Goal: Information Seeking & Learning: Learn about a topic

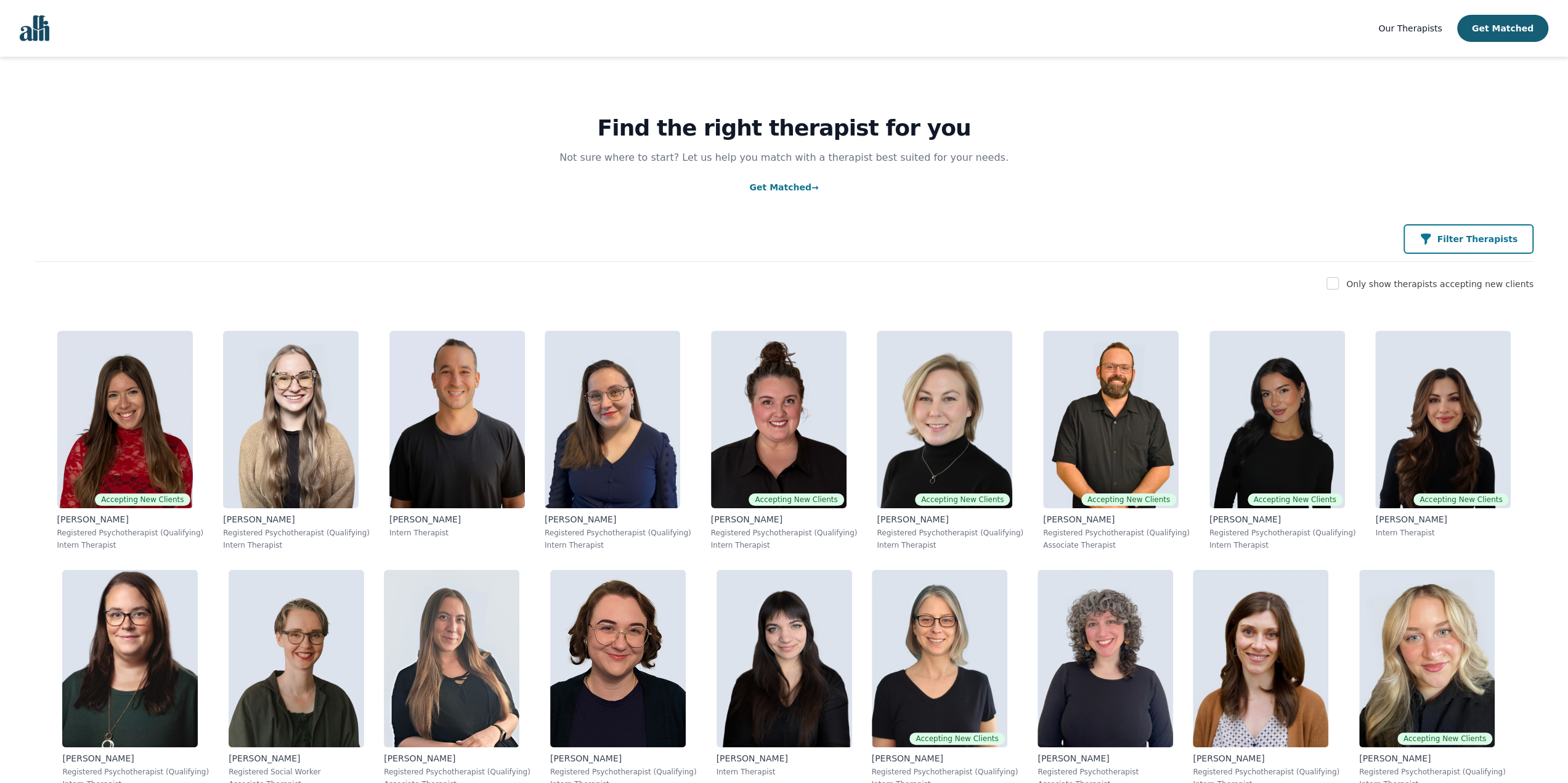
click at [1456, 243] on p "Filter Therapists" at bounding box center [1477, 239] width 81 height 12
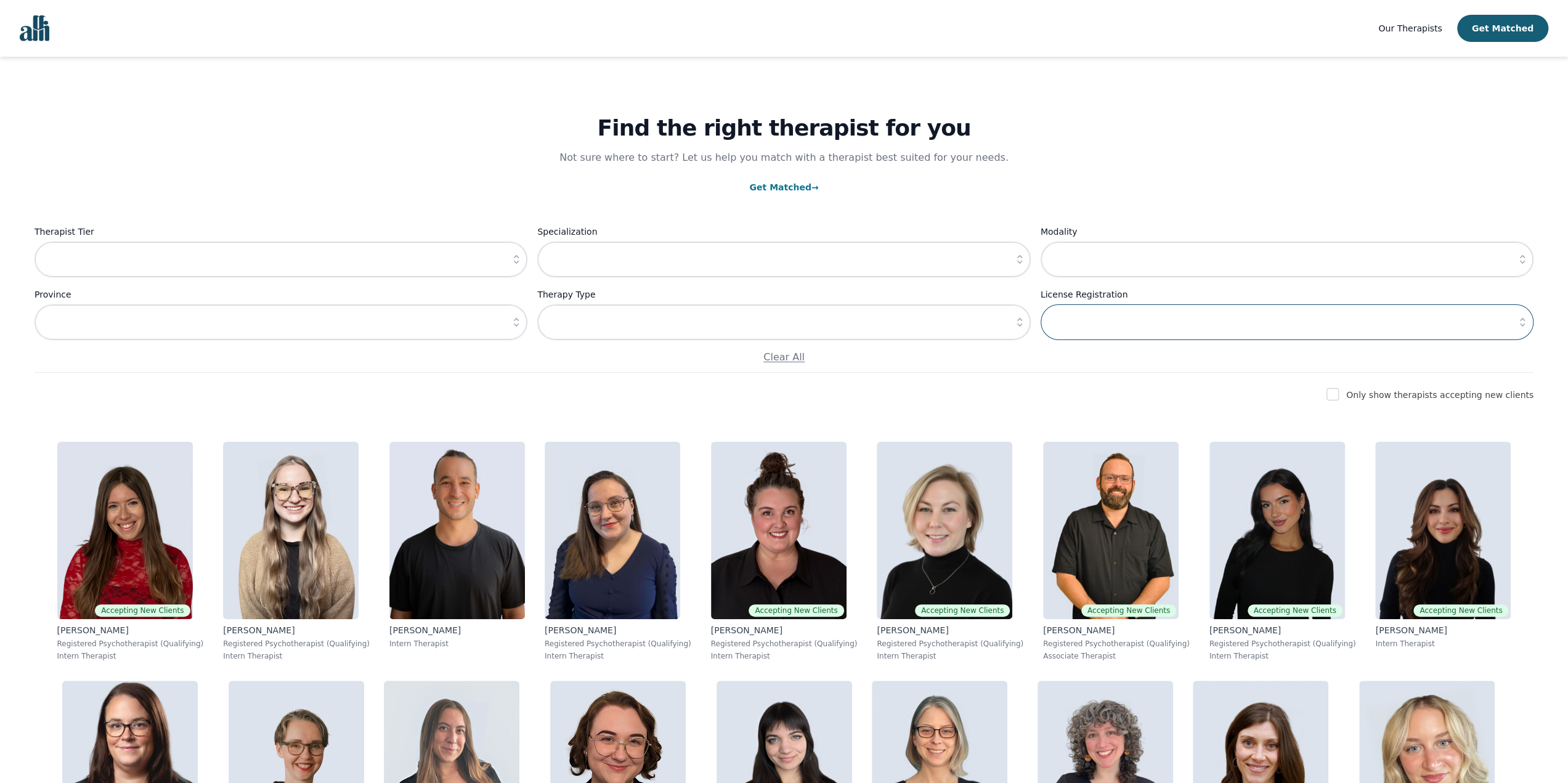
click at [1101, 335] on input "text" at bounding box center [1287, 322] width 493 height 36
click at [517, 258] on icon "button" at bounding box center [516, 259] width 12 height 12
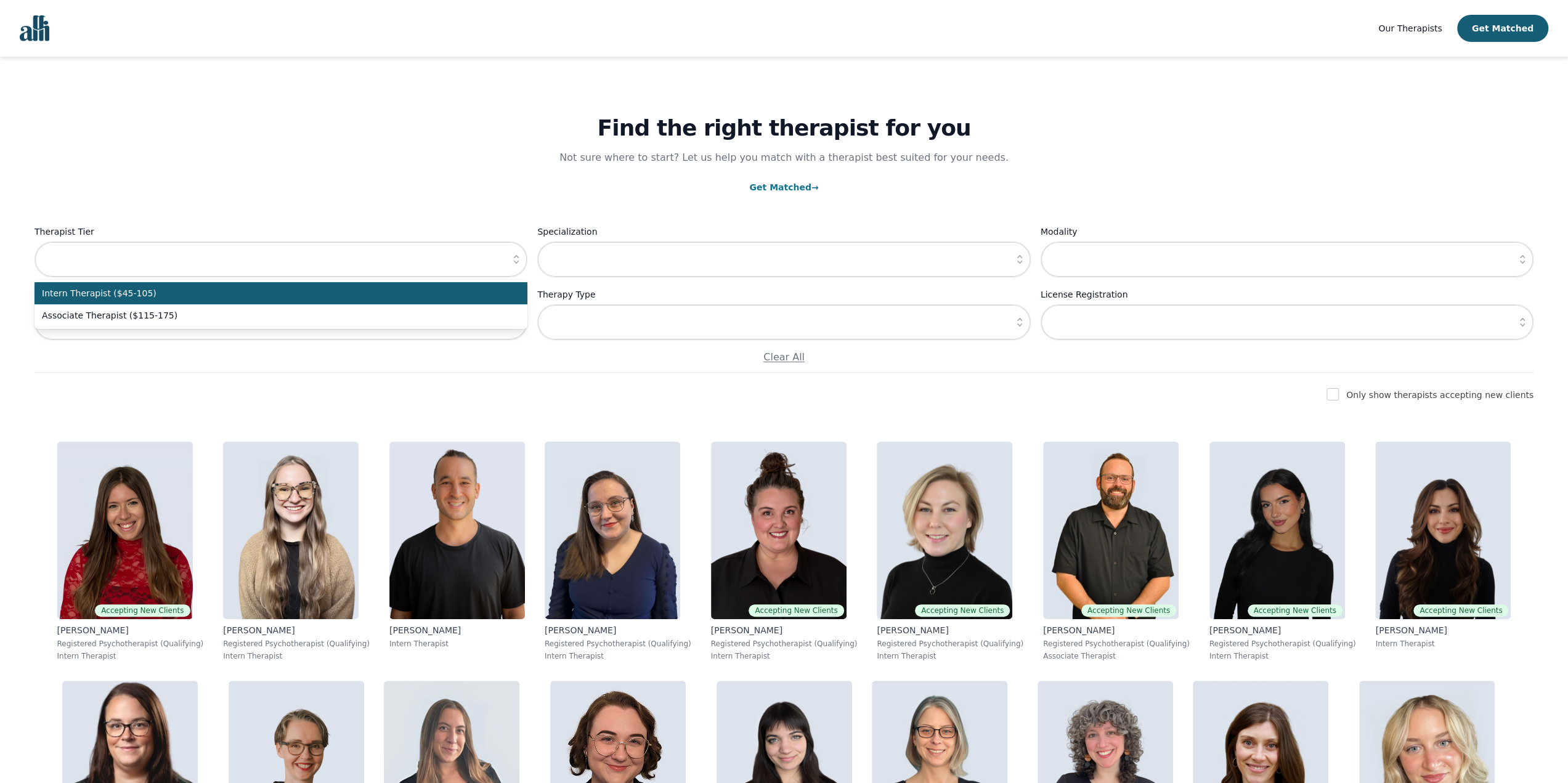
click at [426, 285] on li "Intern Therapist ($45-105)" at bounding box center [281, 293] width 493 height 22
type input "Intern Therapist ($45-105)"
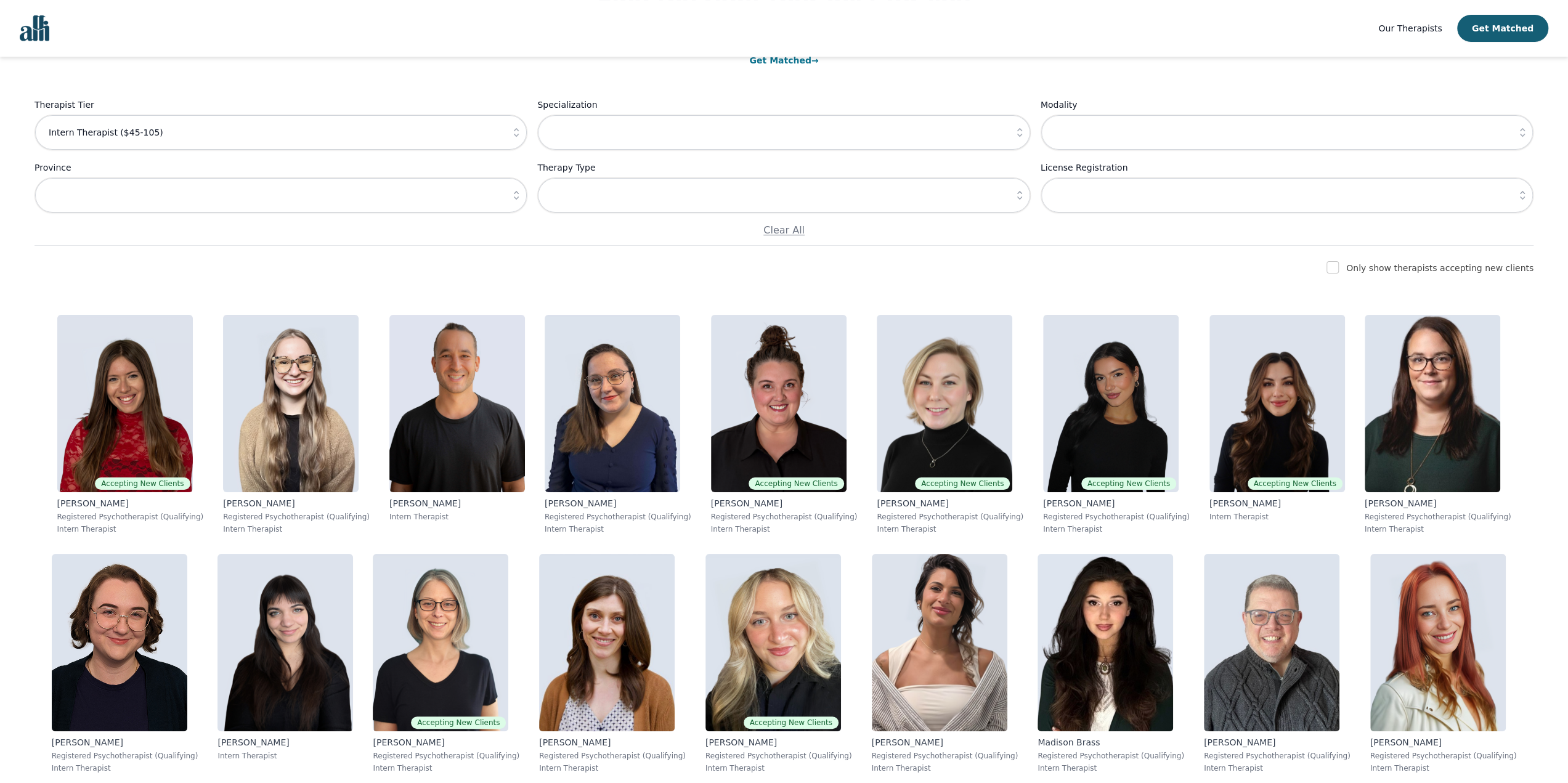
scroll to position [123, 0]
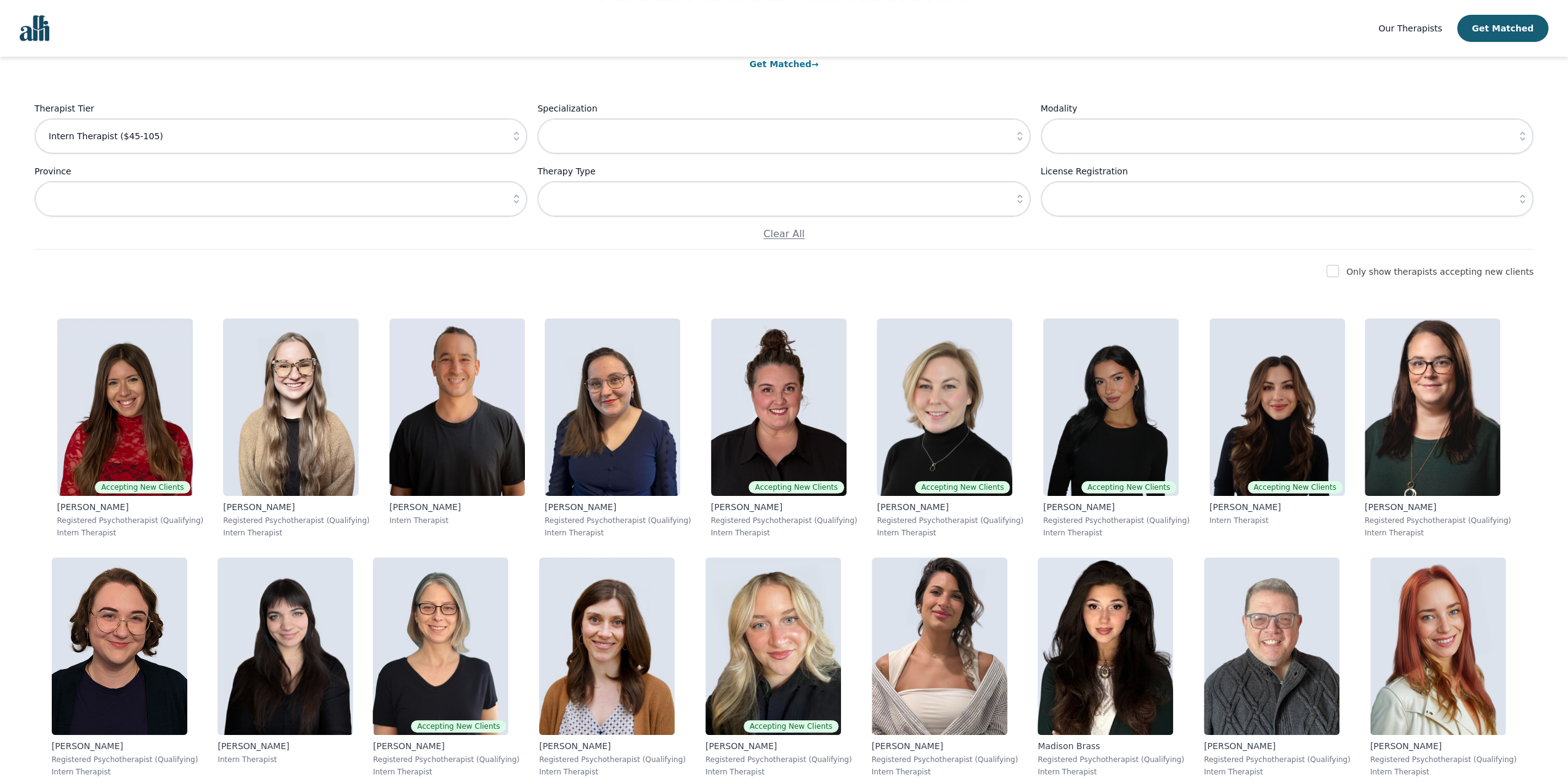
click at [1526, 204] on icon "button" at bounding box center [1523, 199] width 12 height 12
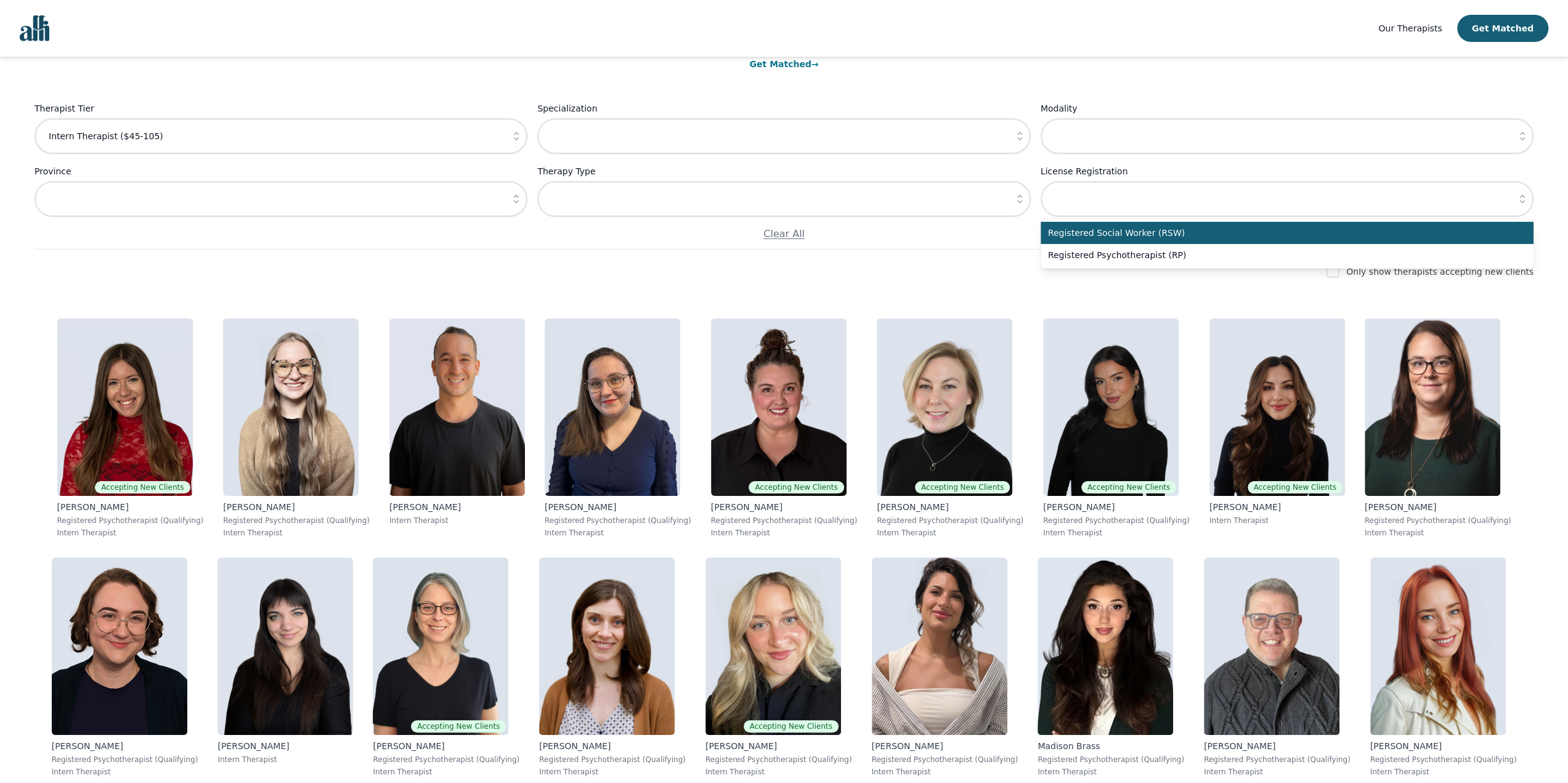
click at [1526, 204] on icon "button" at bounding box center [1523, 199] width 12 height 12
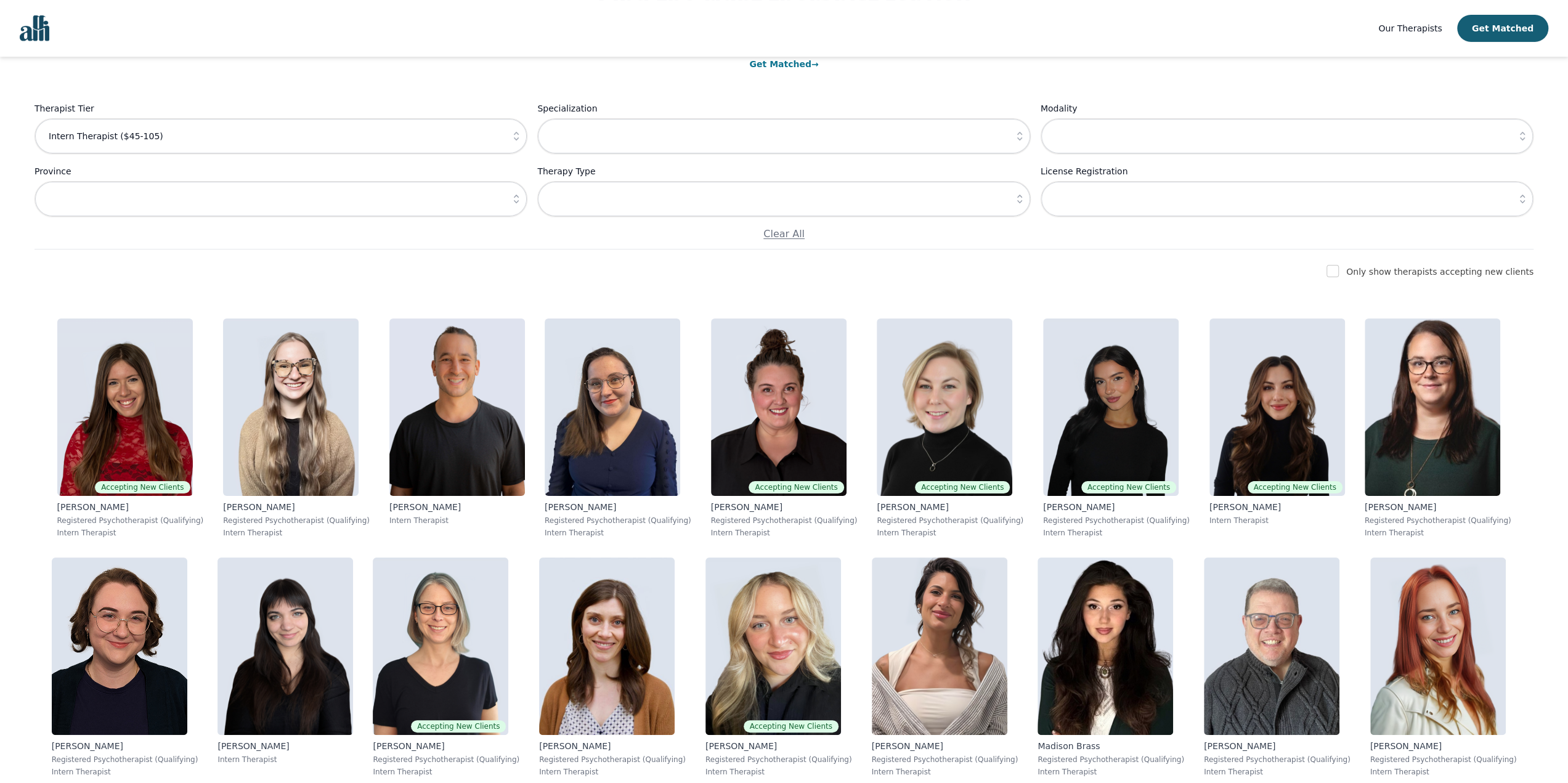
click at [1526, 136] on icon "button" at bounding box center [1523, 136] width 12 height 12
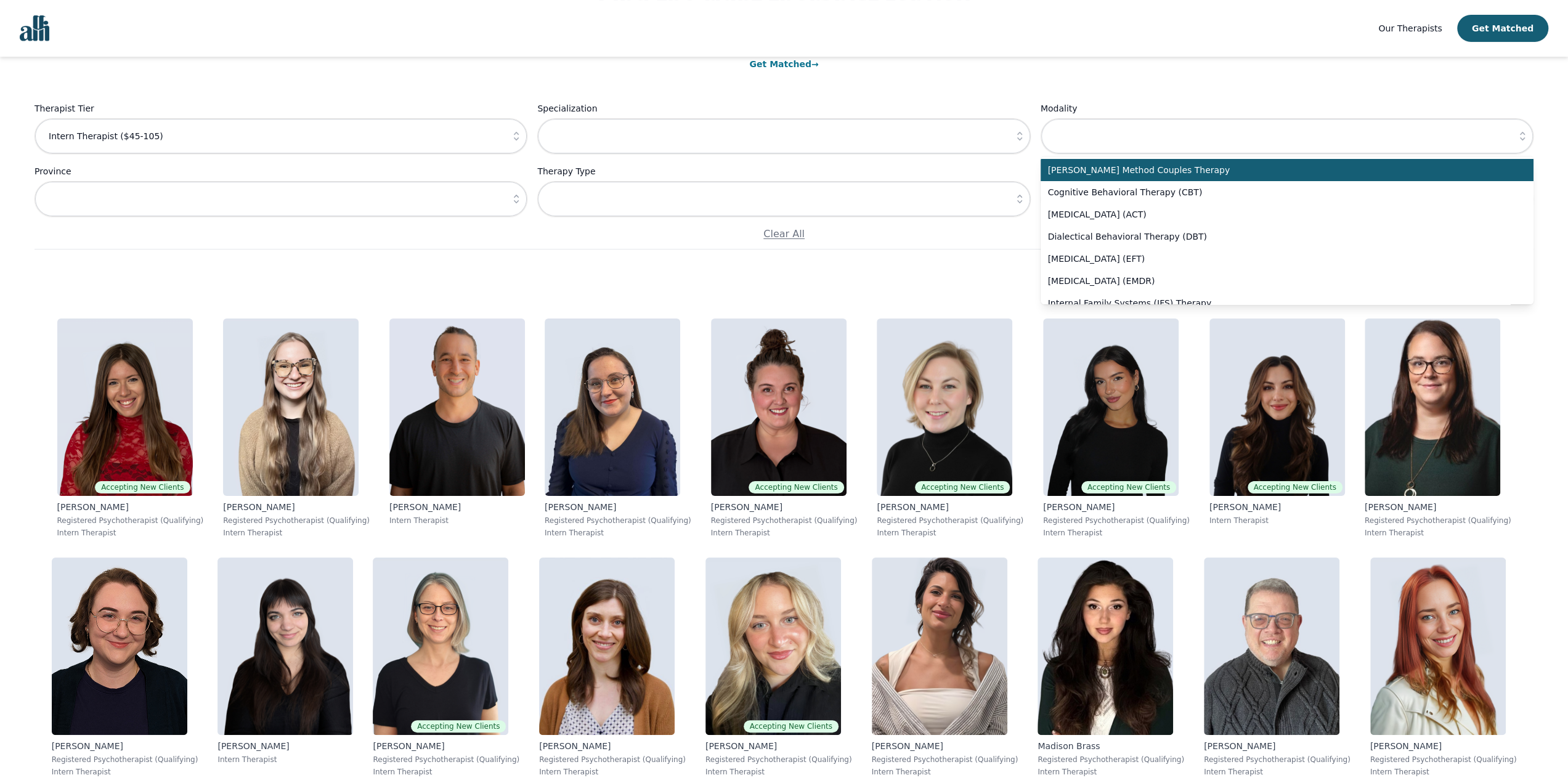
click at [1526, 136] on icon "button" at bounding box center [1523, 136] width 12 height 12
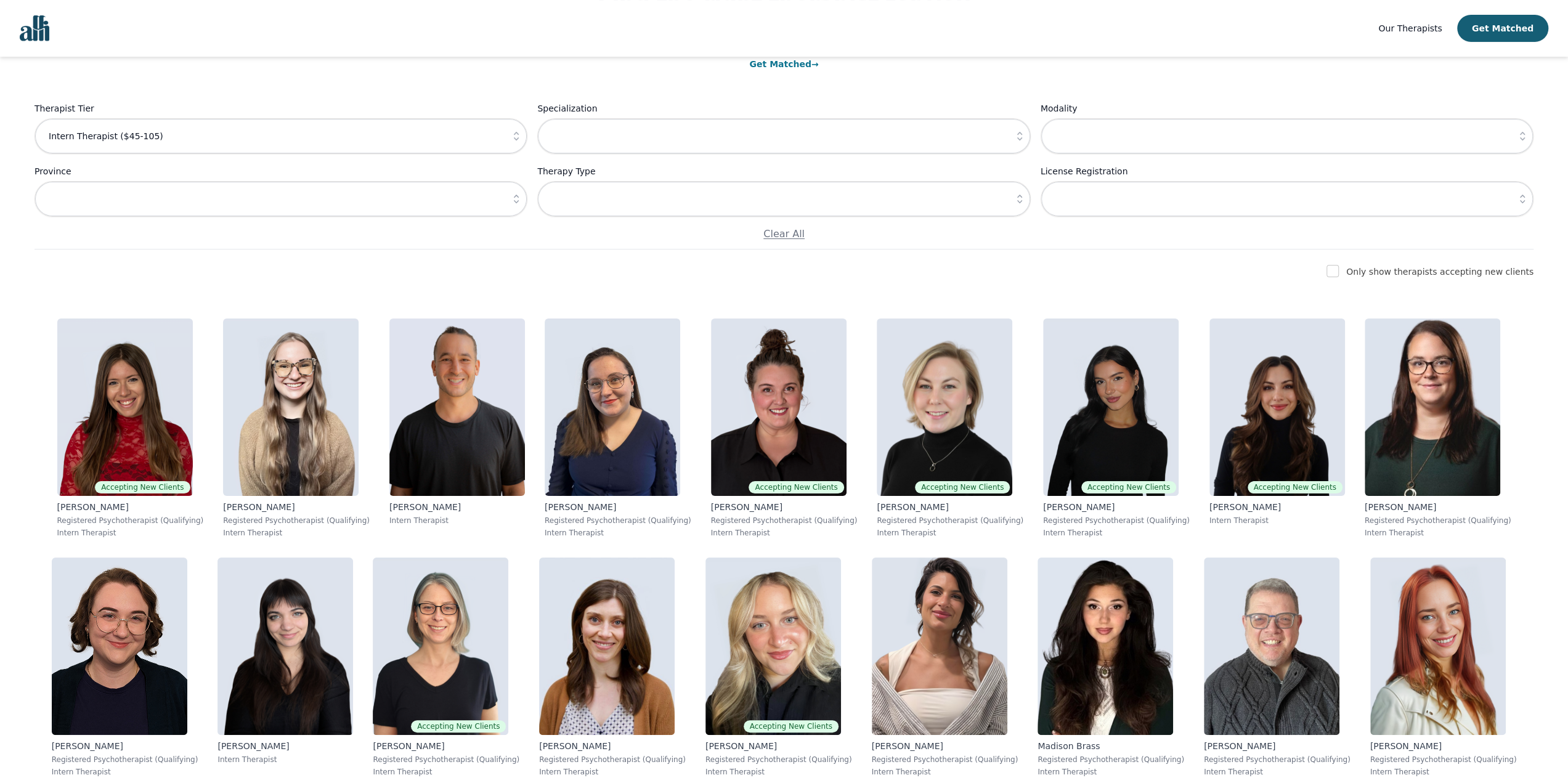
click at [1019, 203] on icon "button" at bounding box center [1019, 199] width 5 height 9
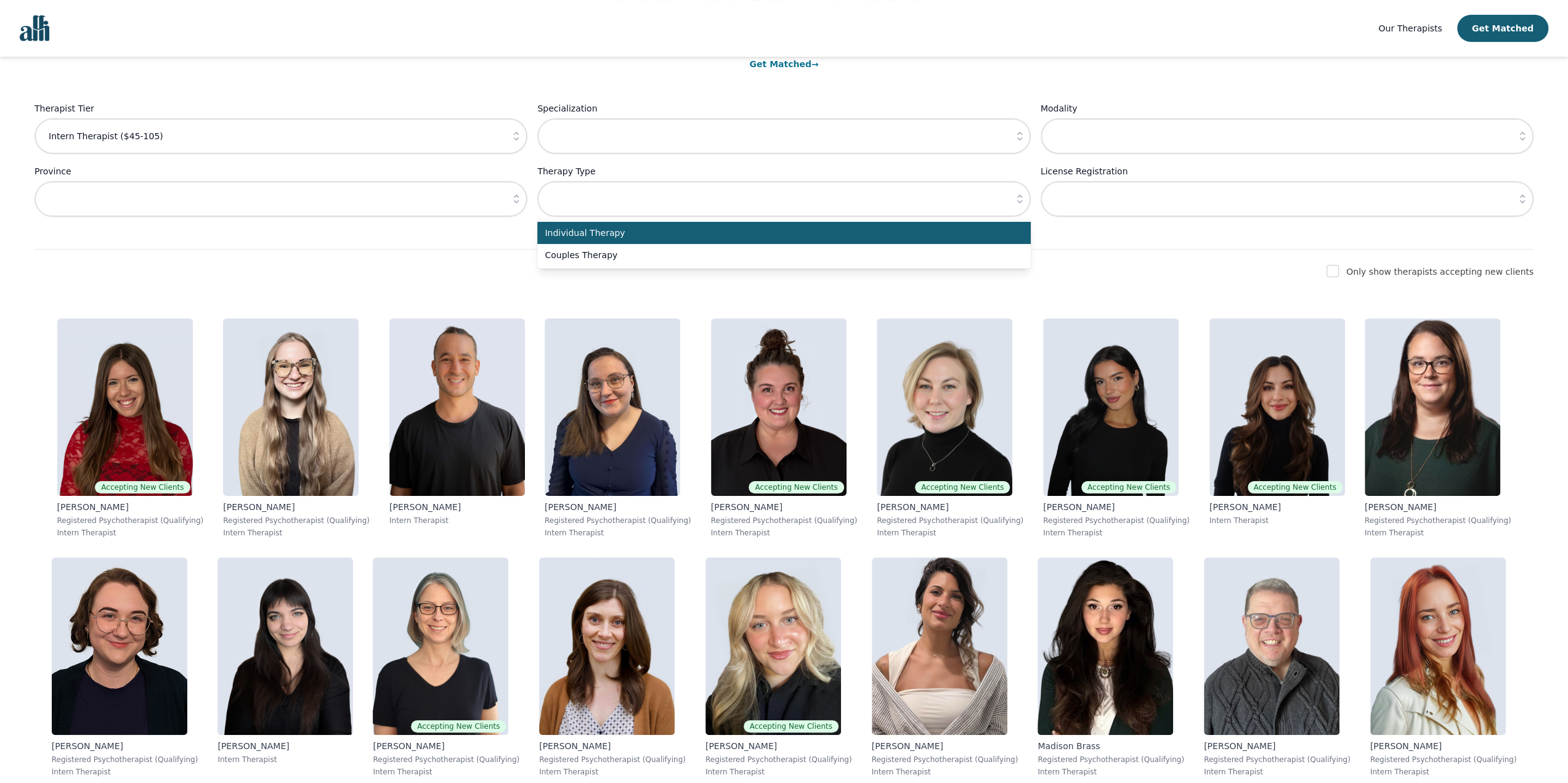
click at [989, 232] on span "Individual Therapy" at bounding box center [776, 233] width 463 height 12
type input "Individual Therapy"
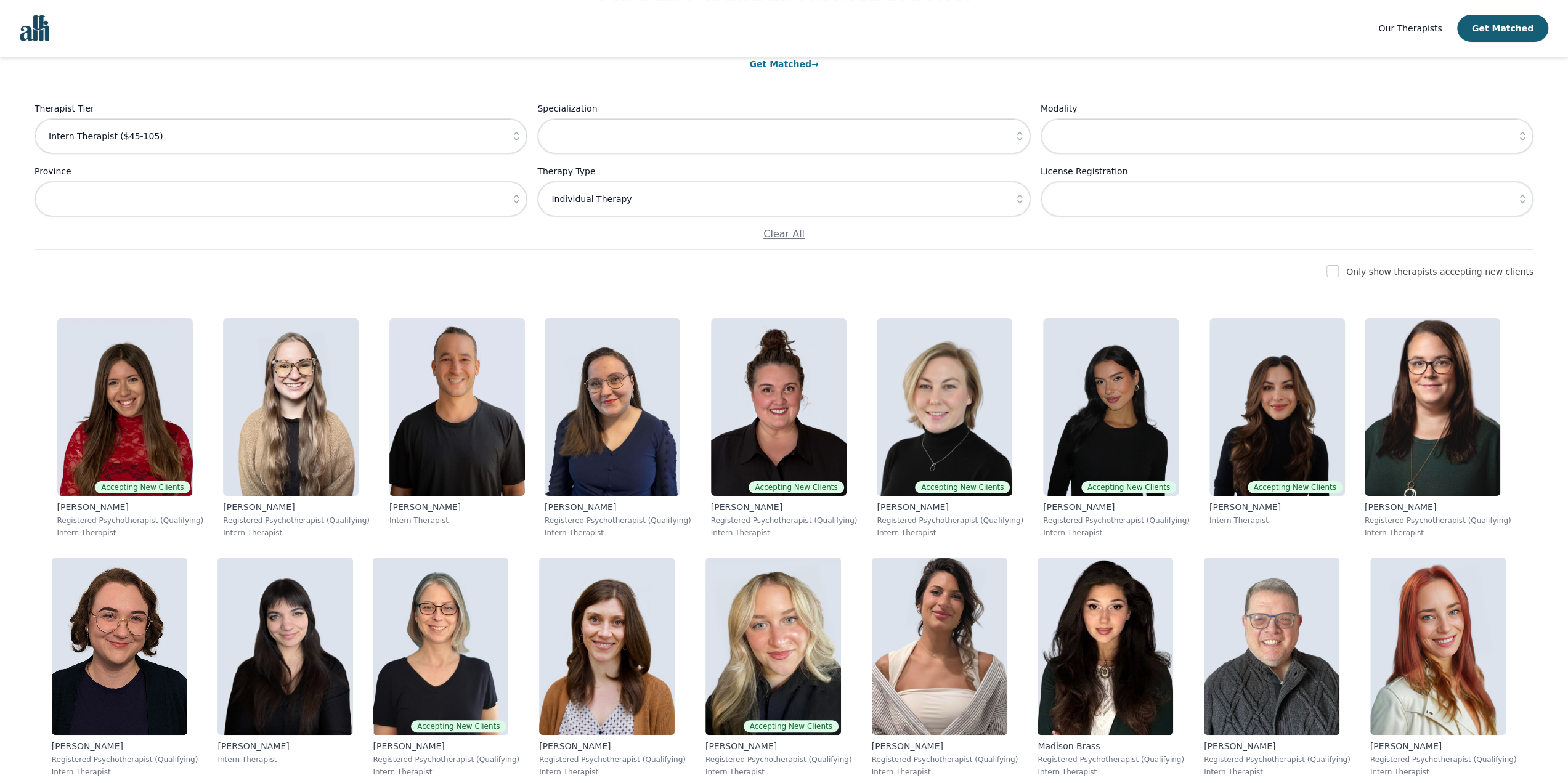
click at [1018, 131] on icon "button" at bounding box center [1020, 136] width 12 height 12
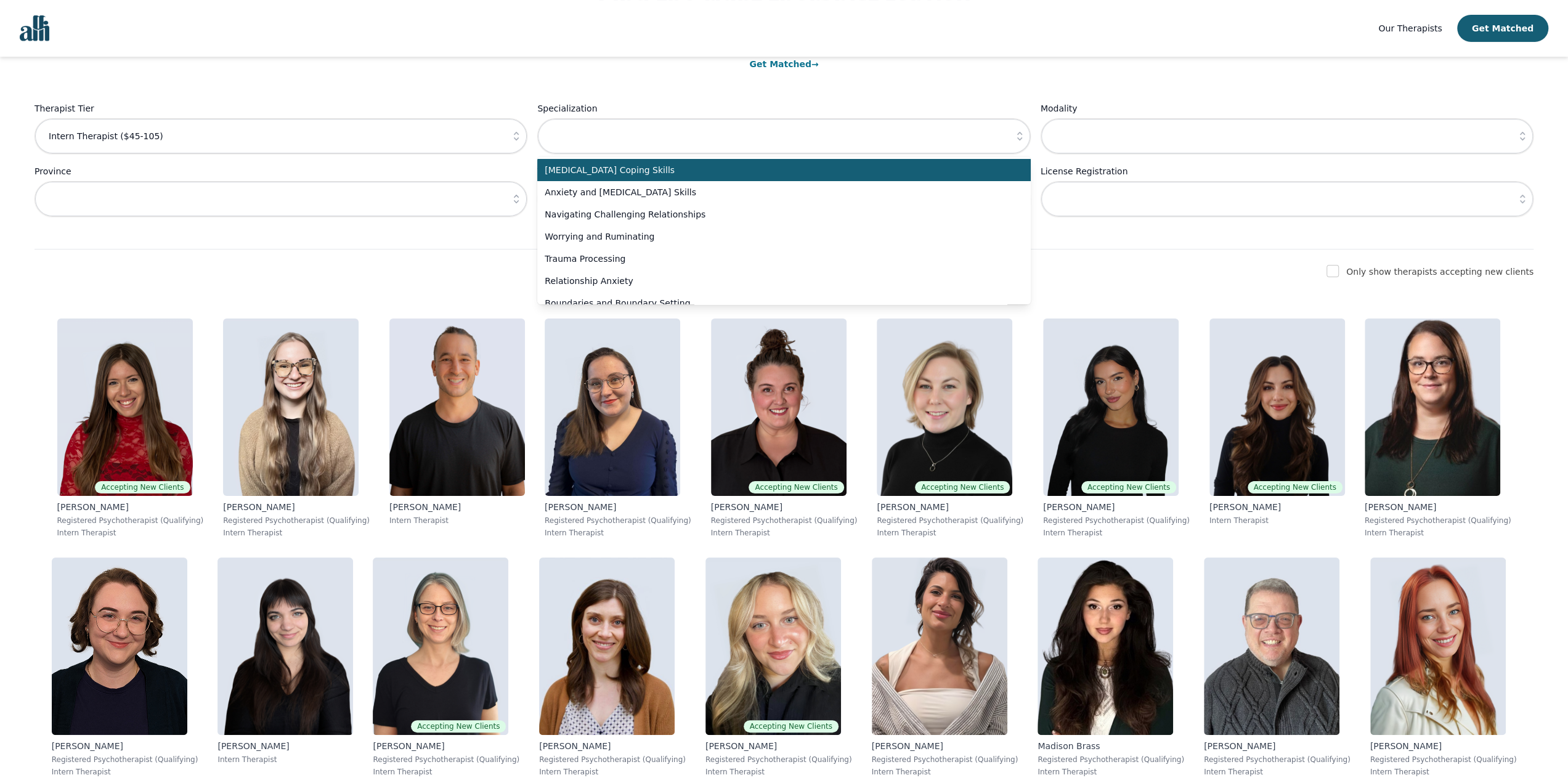
click at [1018, 131] on icon "button" at bounding box center [1020, 136] width 12 height 12
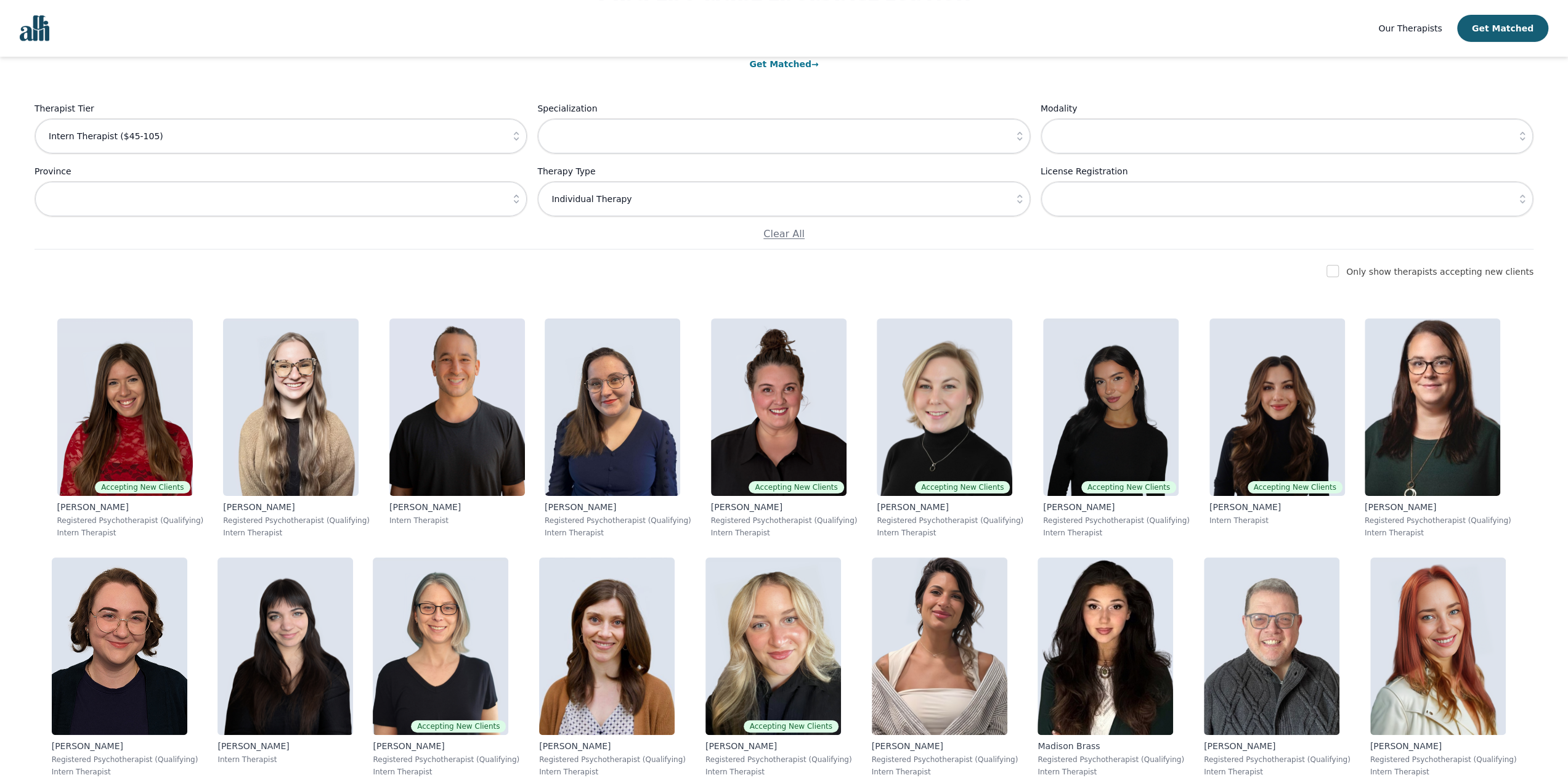
click at [1339, 270] on input "checkbox" at bounding box center [1332, 271] width 12 height 12
checkbox input "true"
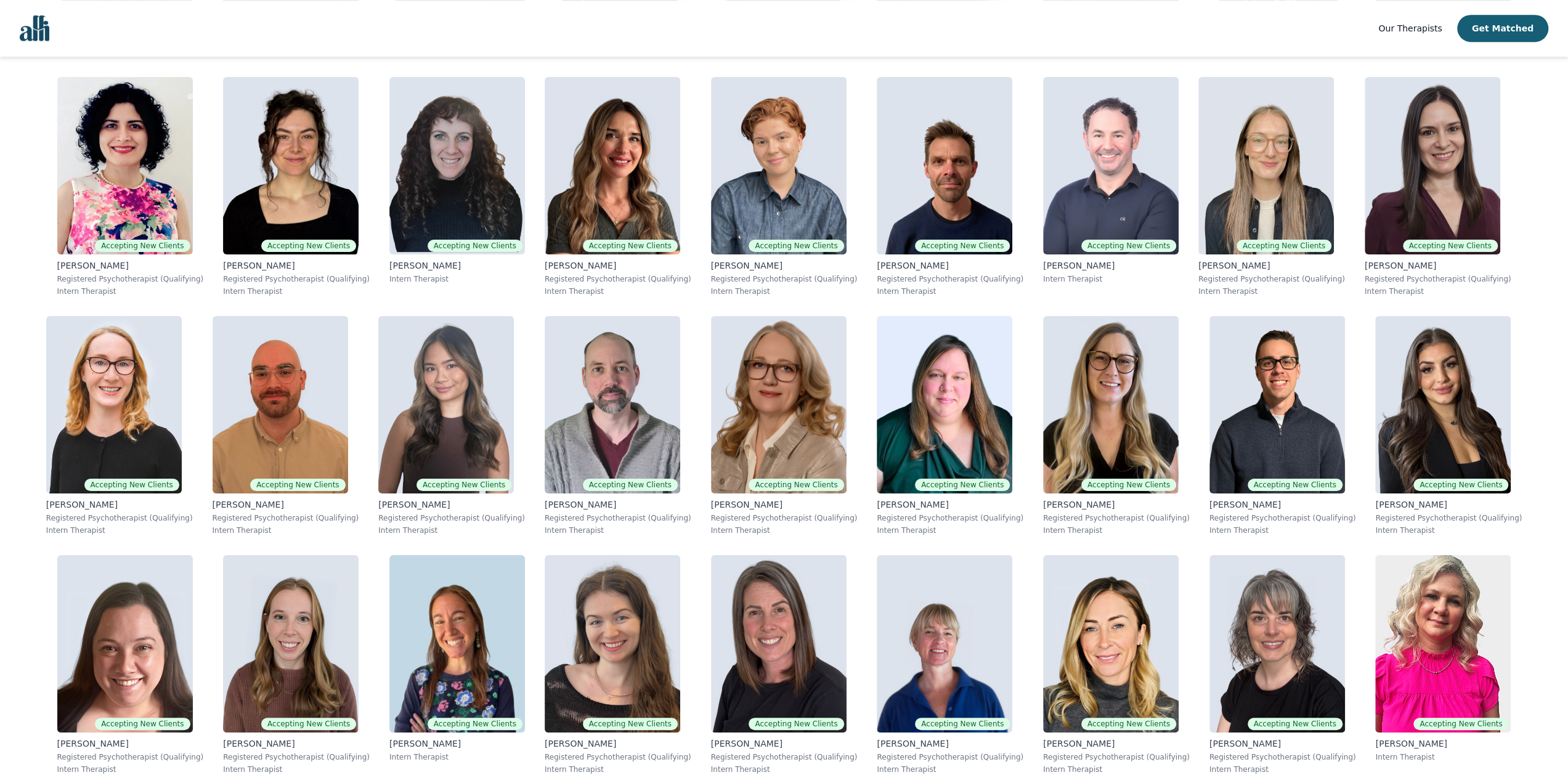
scroll to position [0, 0]
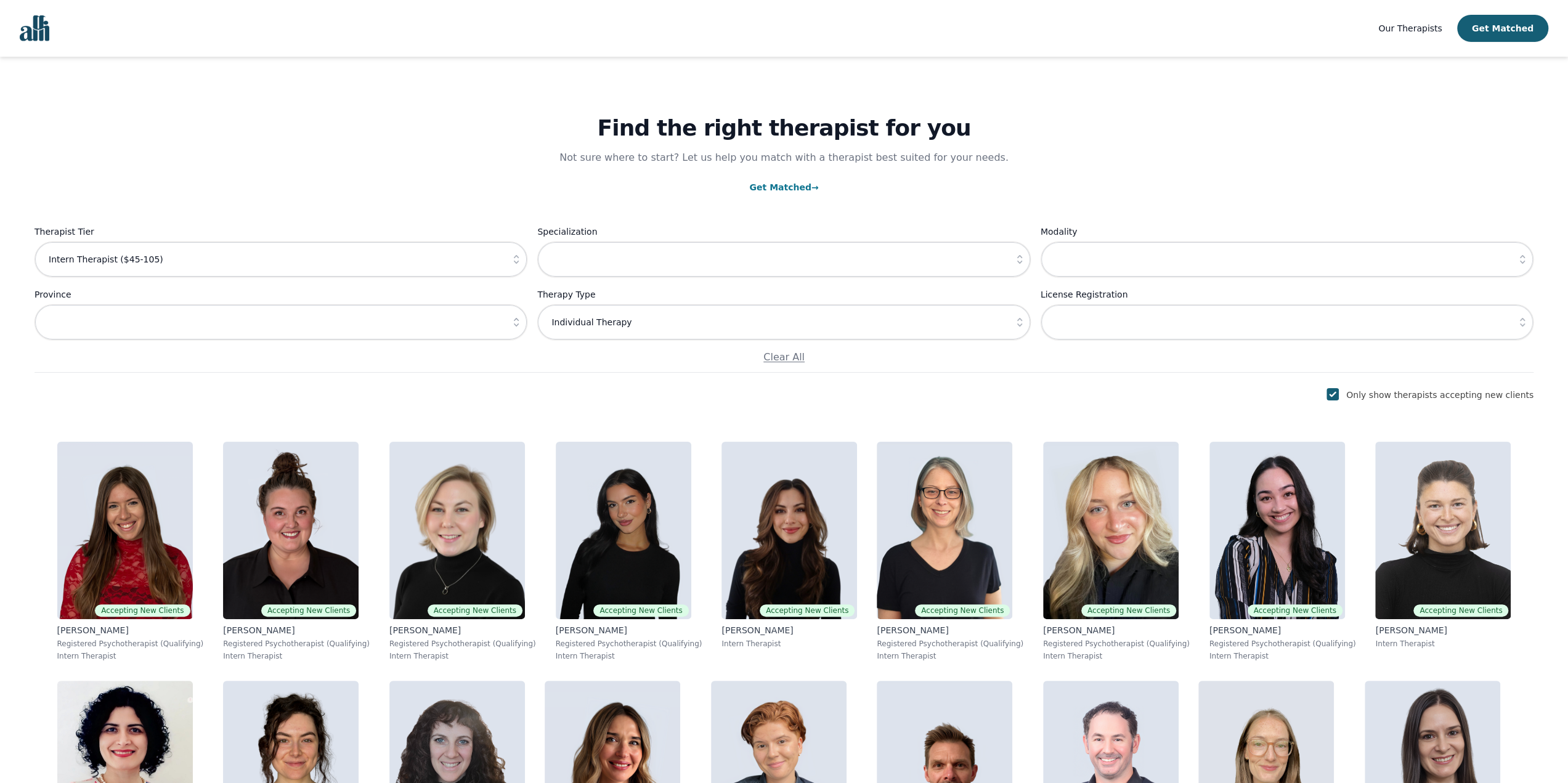
drag, startPoint x: 251, startPoint y: 550, endPoint x: 295, endPoint y: -75, distance: 626.5
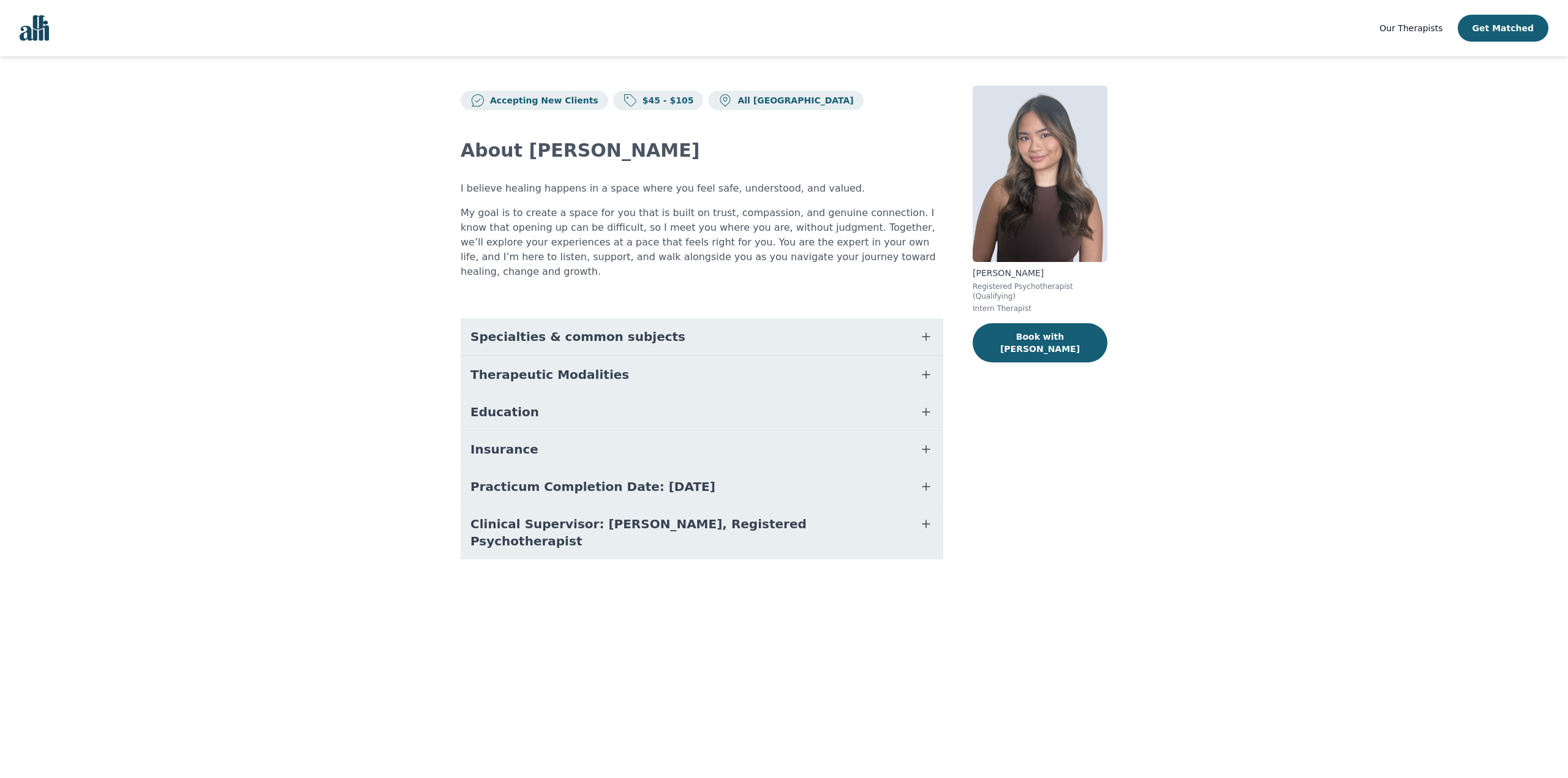
click at [672, 318] on button "Specialties & common subjects" at bounding box center [701, 337] width 483 height 36
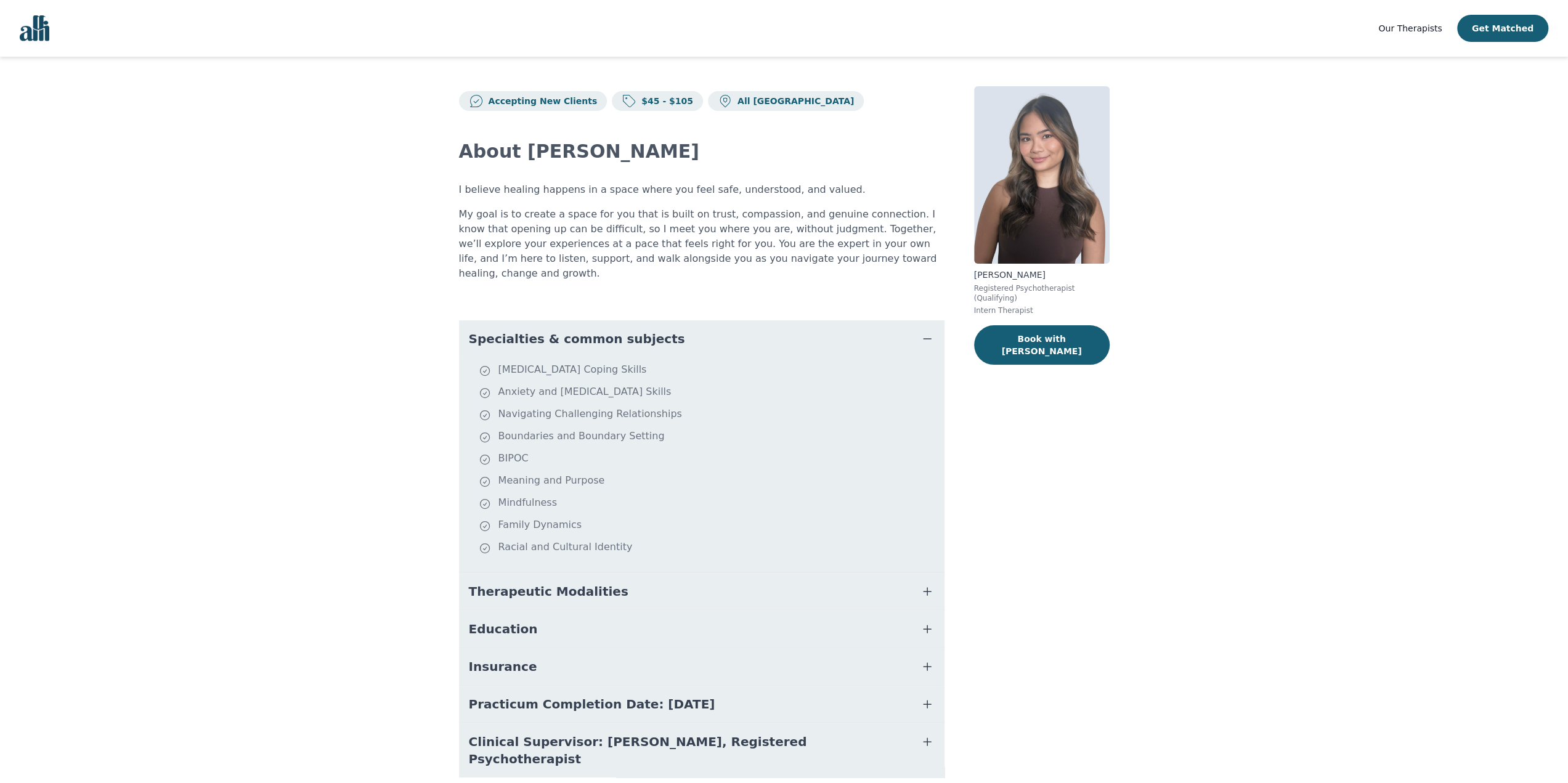
click at [676, 321] on button "Specialties & common subjects" at bounding box center [701, 339] width 486 height 37
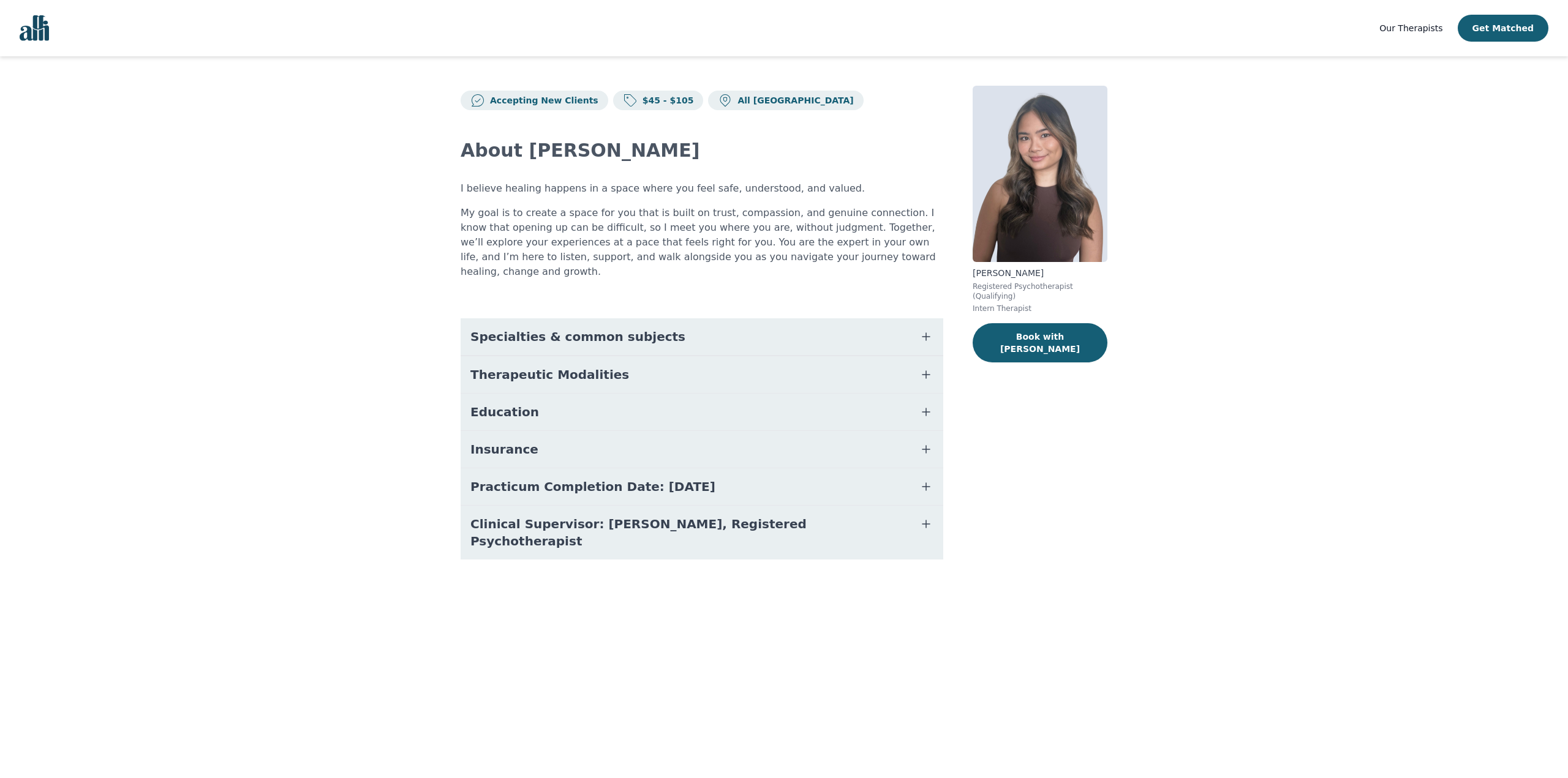
click at [596, 366] on span "Therapeutic Modalities" at bounding box center [549, 374] width 159 height 17
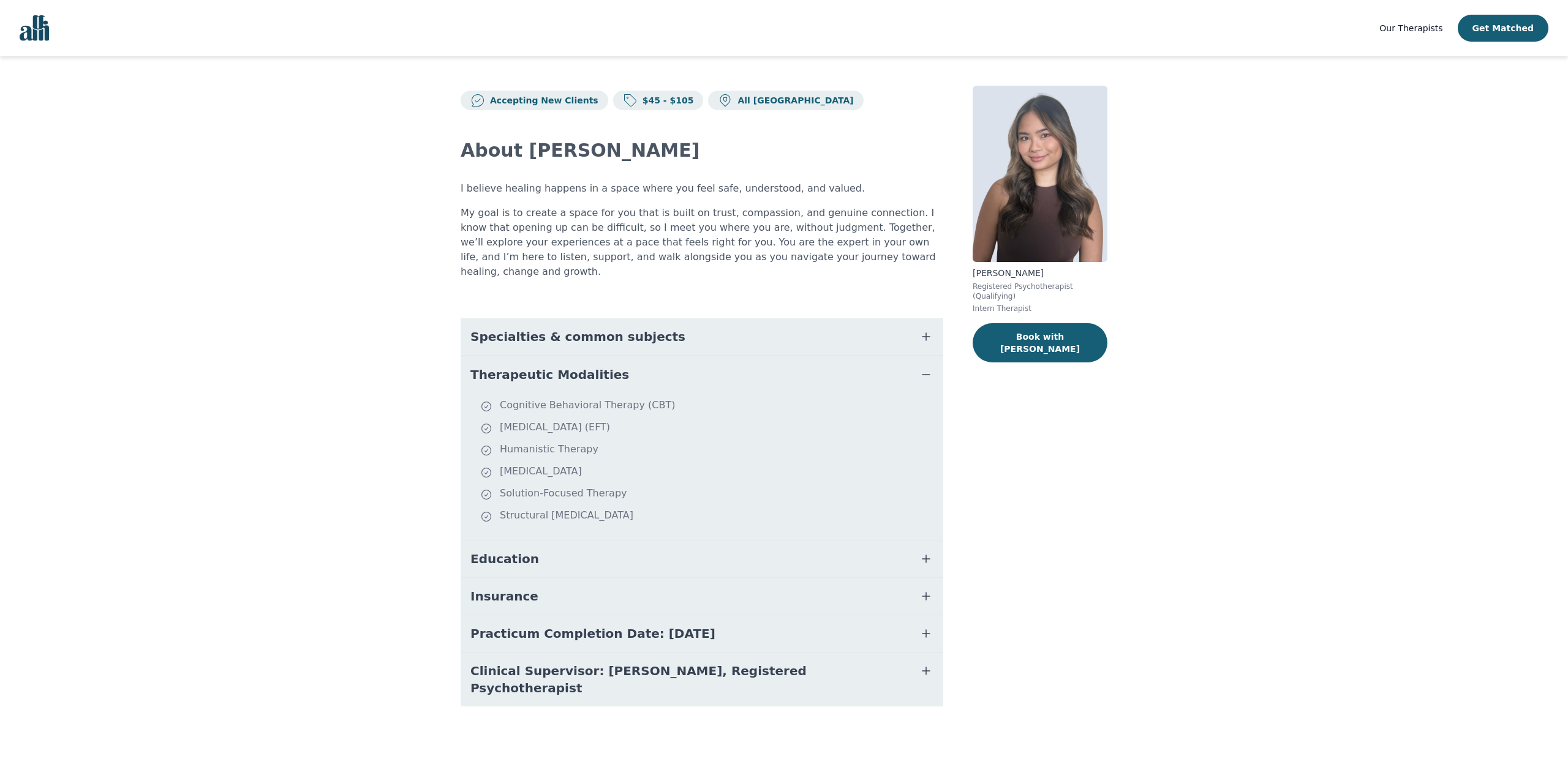
click at [671, 362] on button "Therapeutic Modalities" at bounding box center [701, 374] width 483 height 36
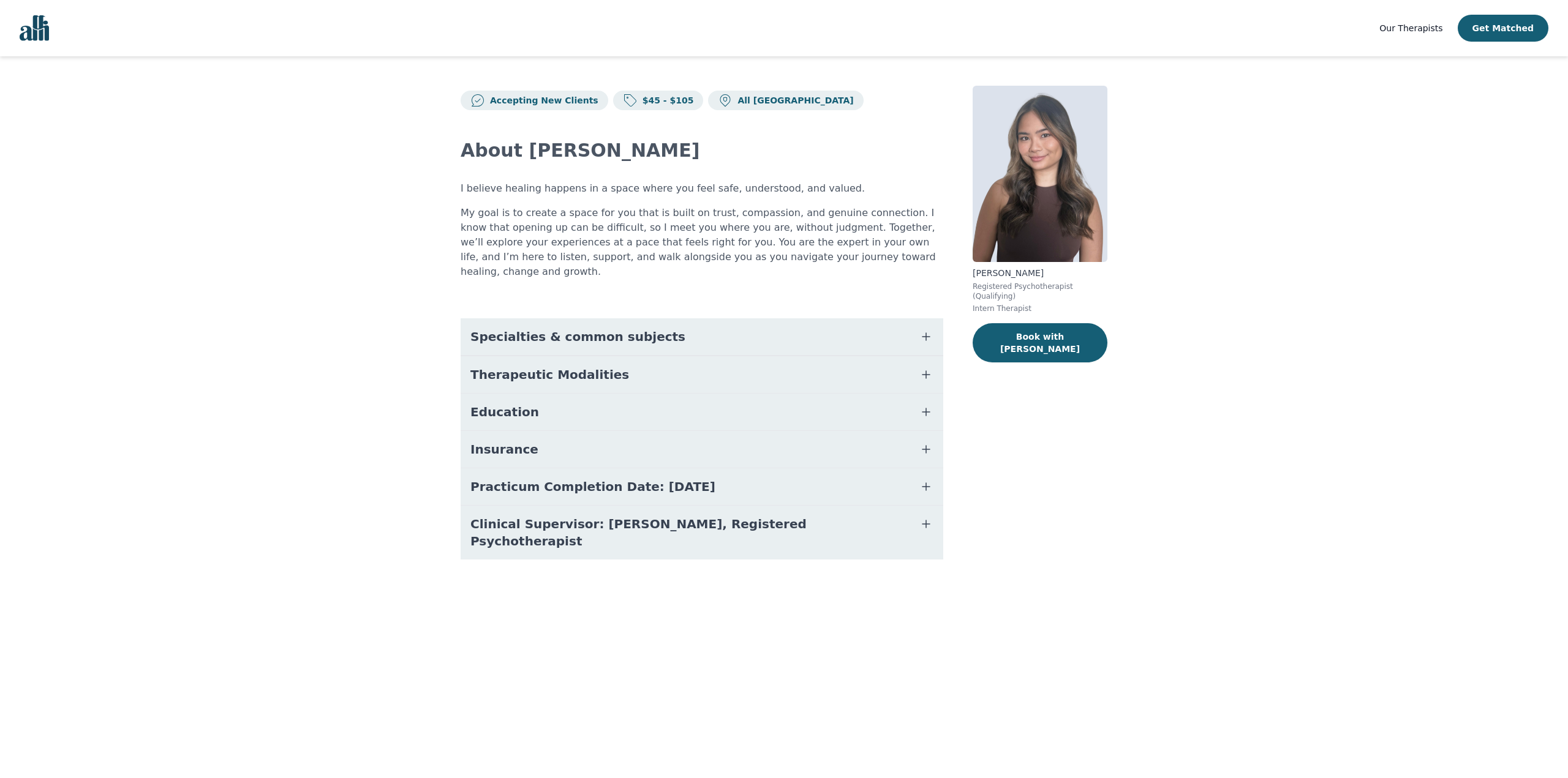
click at [639, 399] on button "Education" at bounding box center [701, 412] width 483 height 36
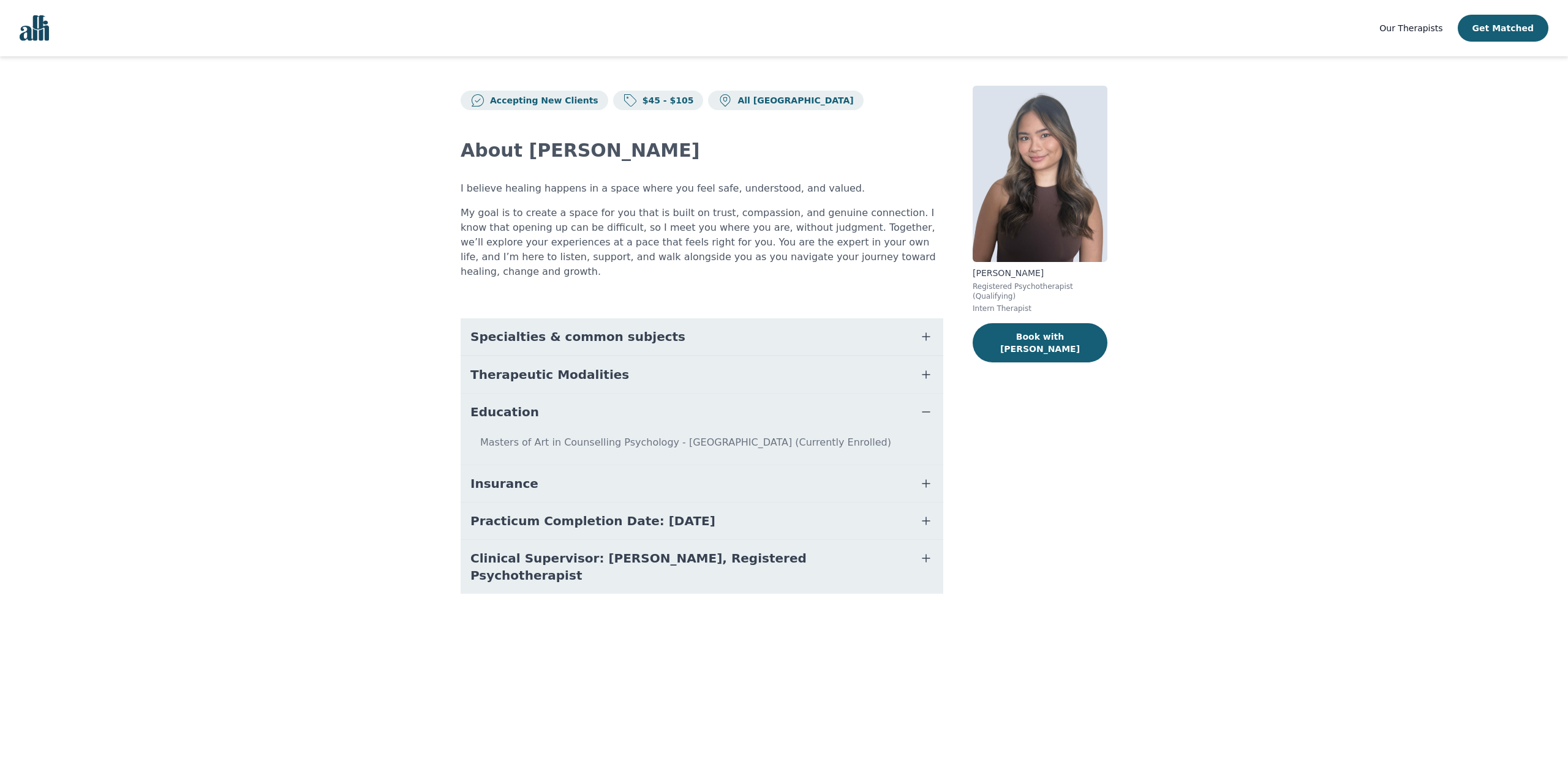
click at [695, 401] on button "Education" at bounding box center [701, 412] width 483 height 36
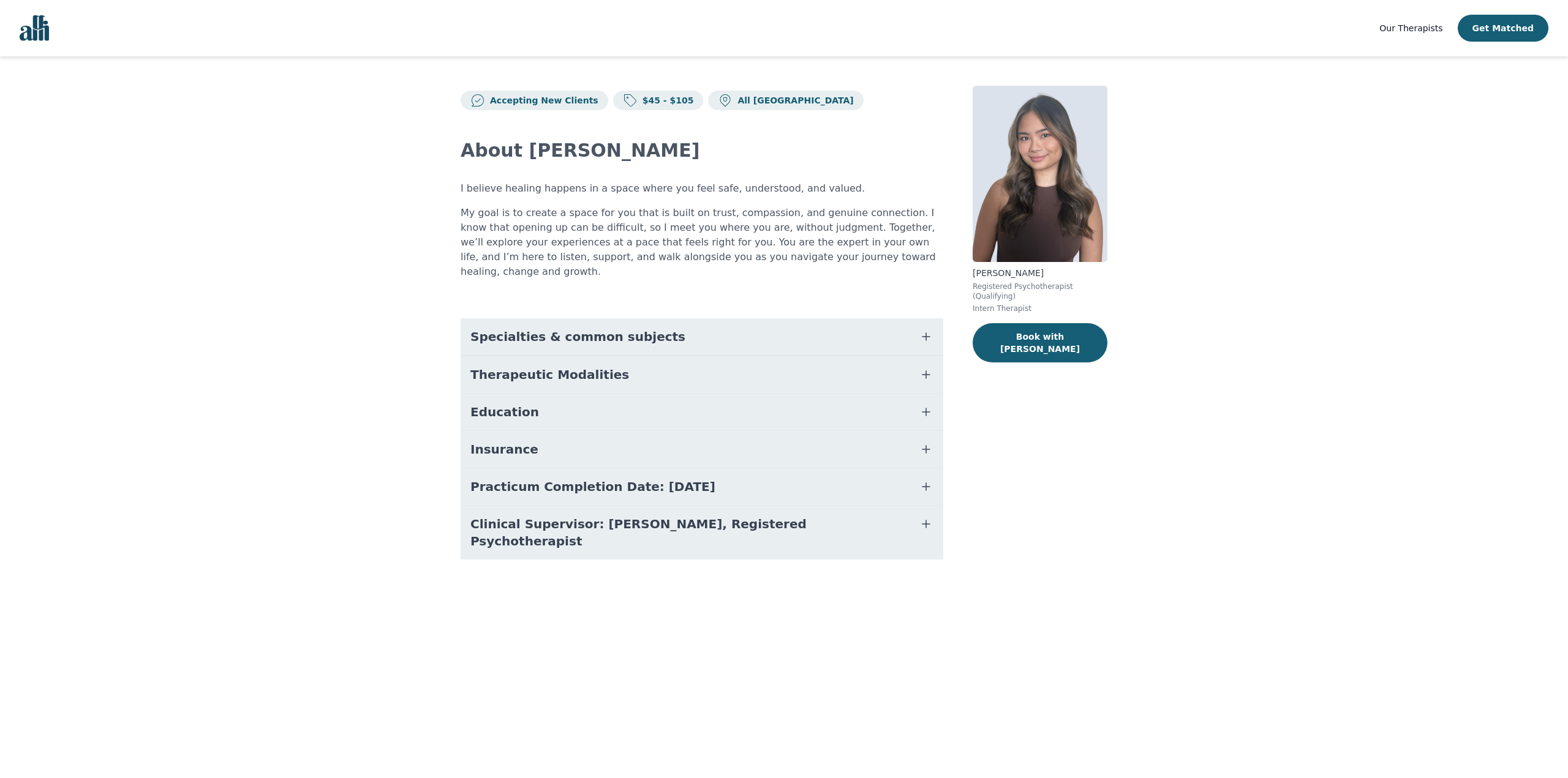
click at [680, 436] on button "Insurance" at bounding box center [701, 449] width 483 height 36
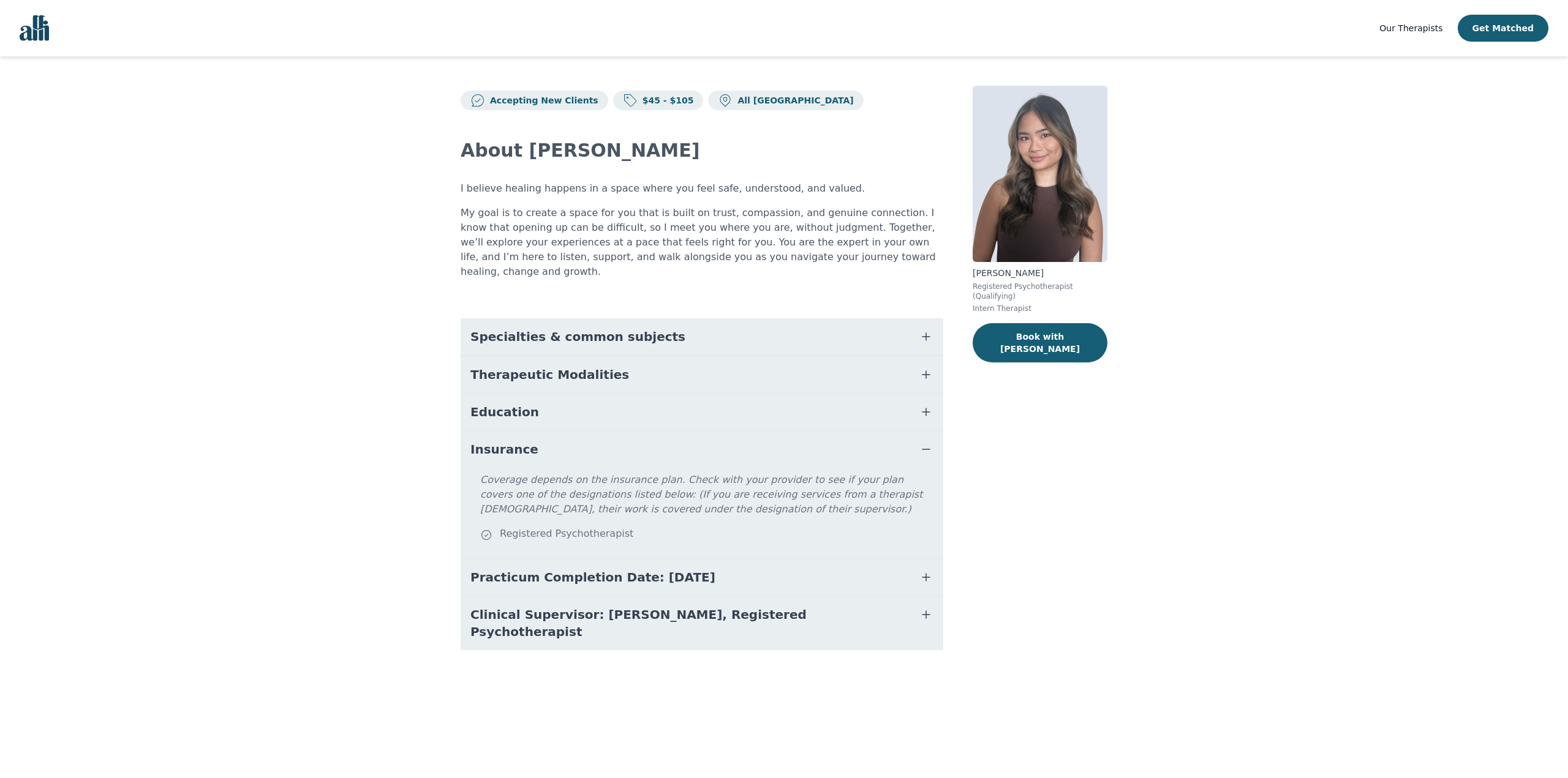
click at [703, 435] on button "Insurance" at bounding box center [701, 449] width 483 height 36
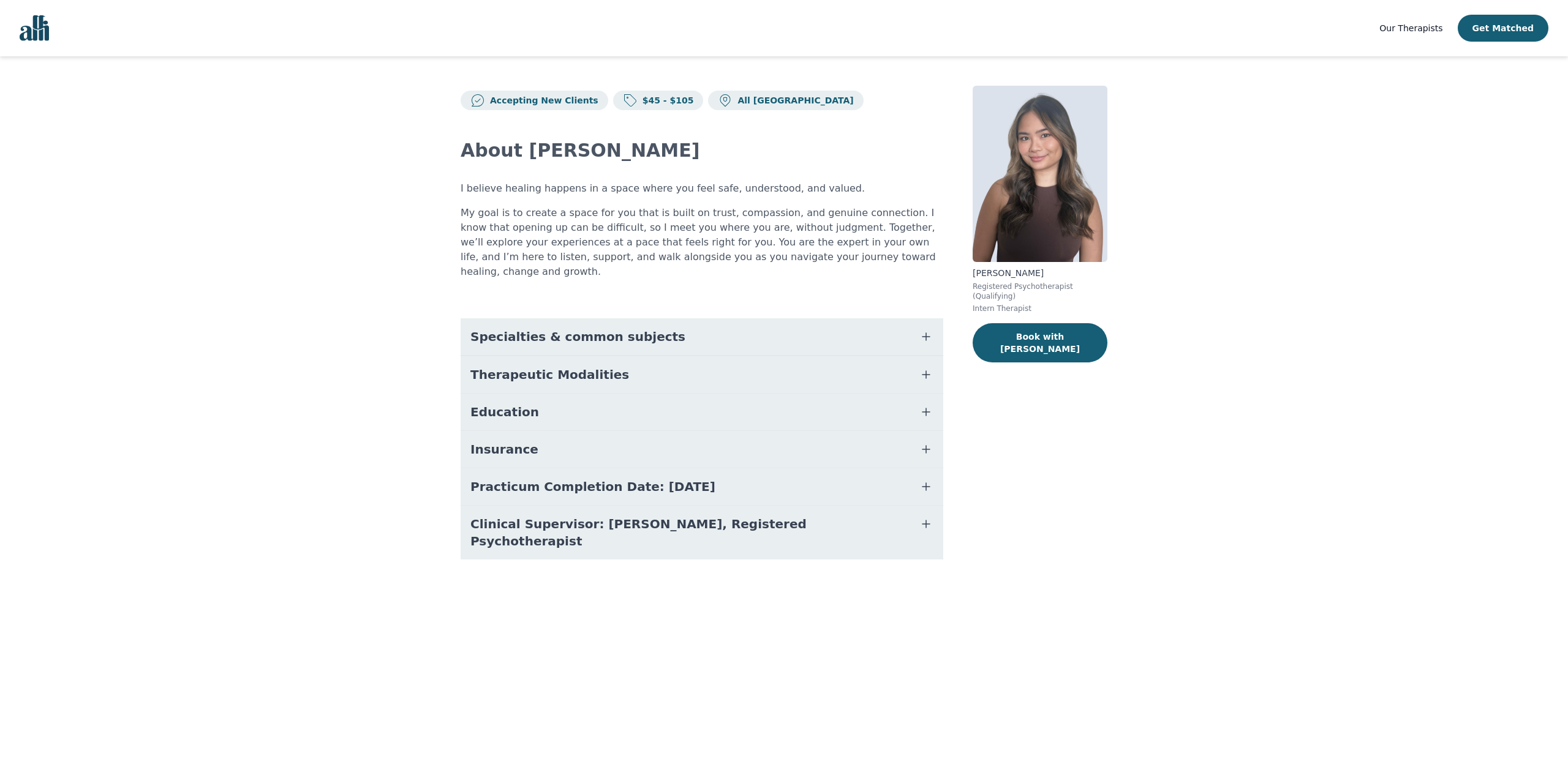
click at [708, 477] on button "Practicum Completion Date: 2025-12-19" at bounding box center [701, 487] width 483 height 36
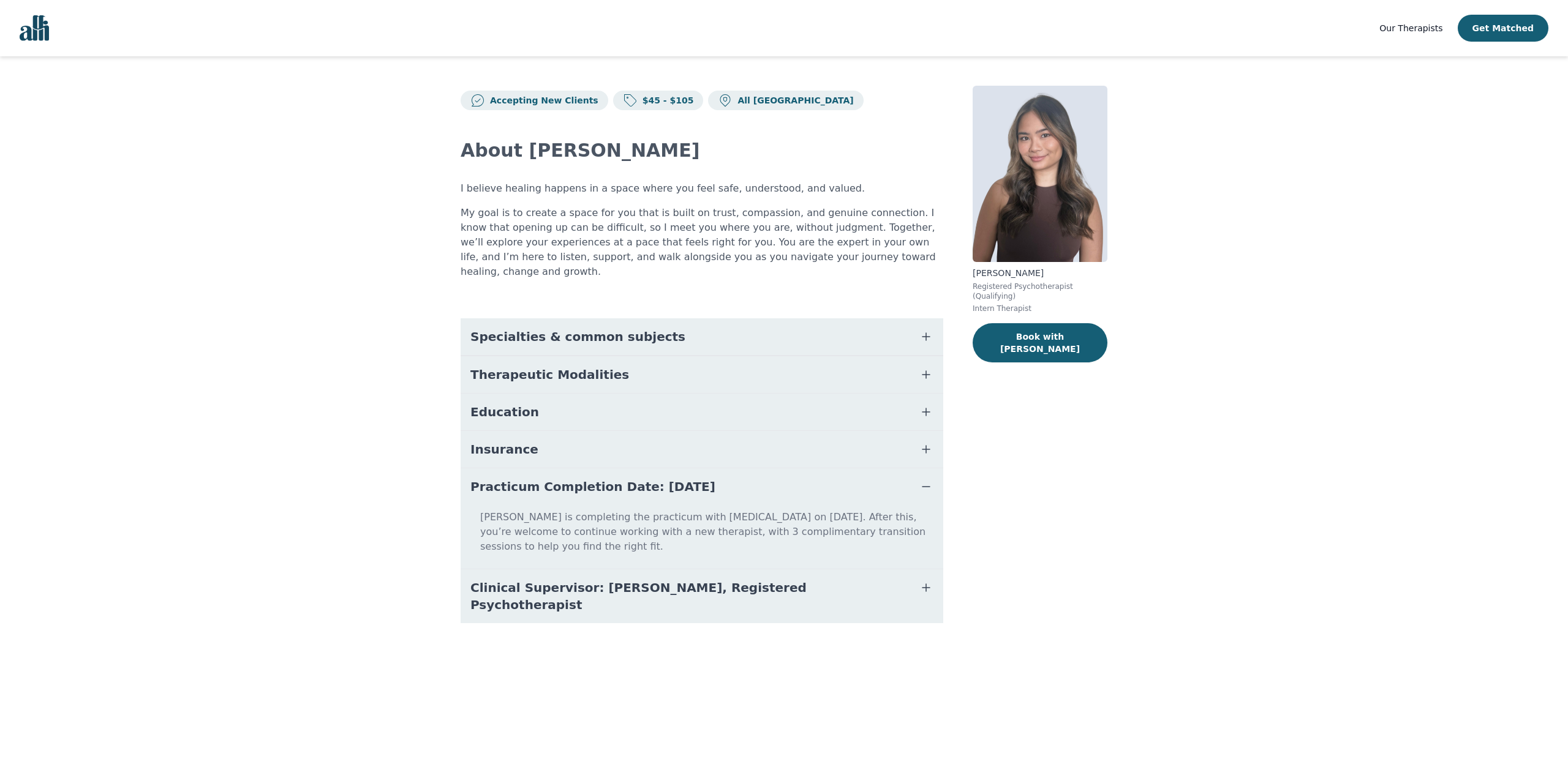
click at [726, 475] on button "Practicum Completion Date: 2025-12-19" at bounding box center [701, 487] width 483 height 36
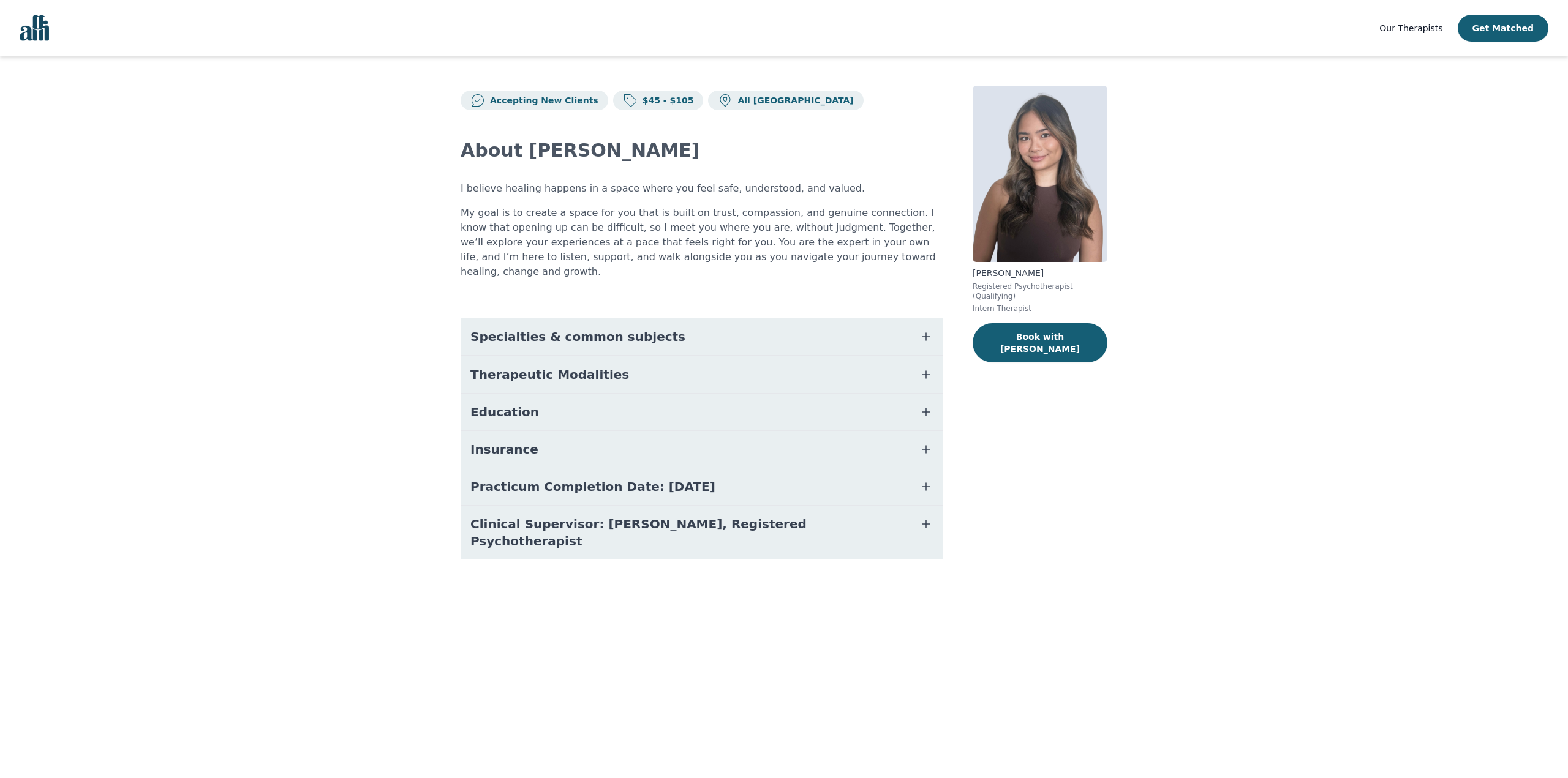
click at [700, 523] on button "Clinical Supervisor: Katherine McNichol, Registered Psychotherapist" at bounding box center [701, 532] width 483 height 54
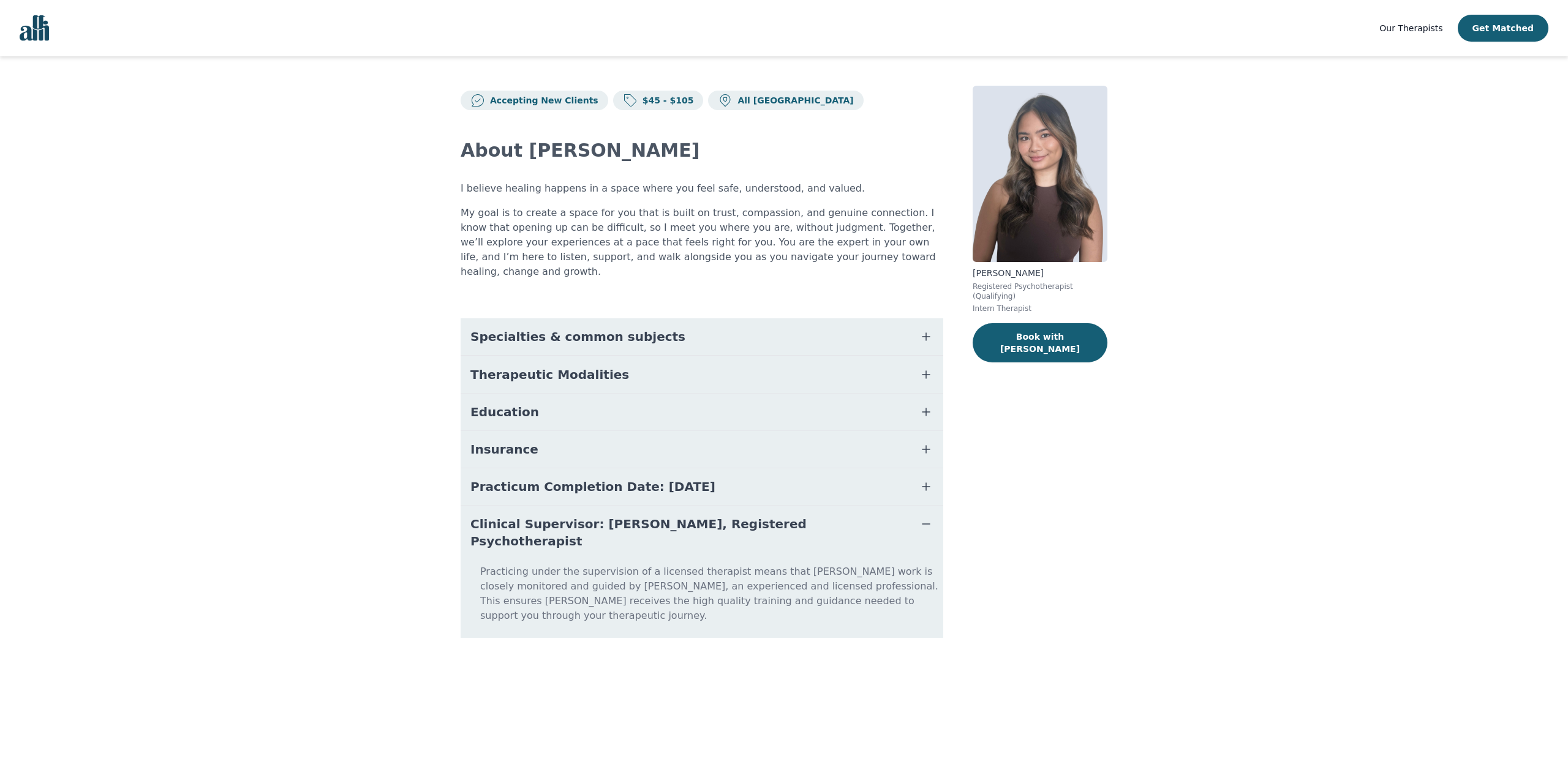
click at [684, 518] on button "Clinical Supervisor: Katherine McNichol, Registered Psychotherapist" at bounding box center [701, 532] width 483 height 54
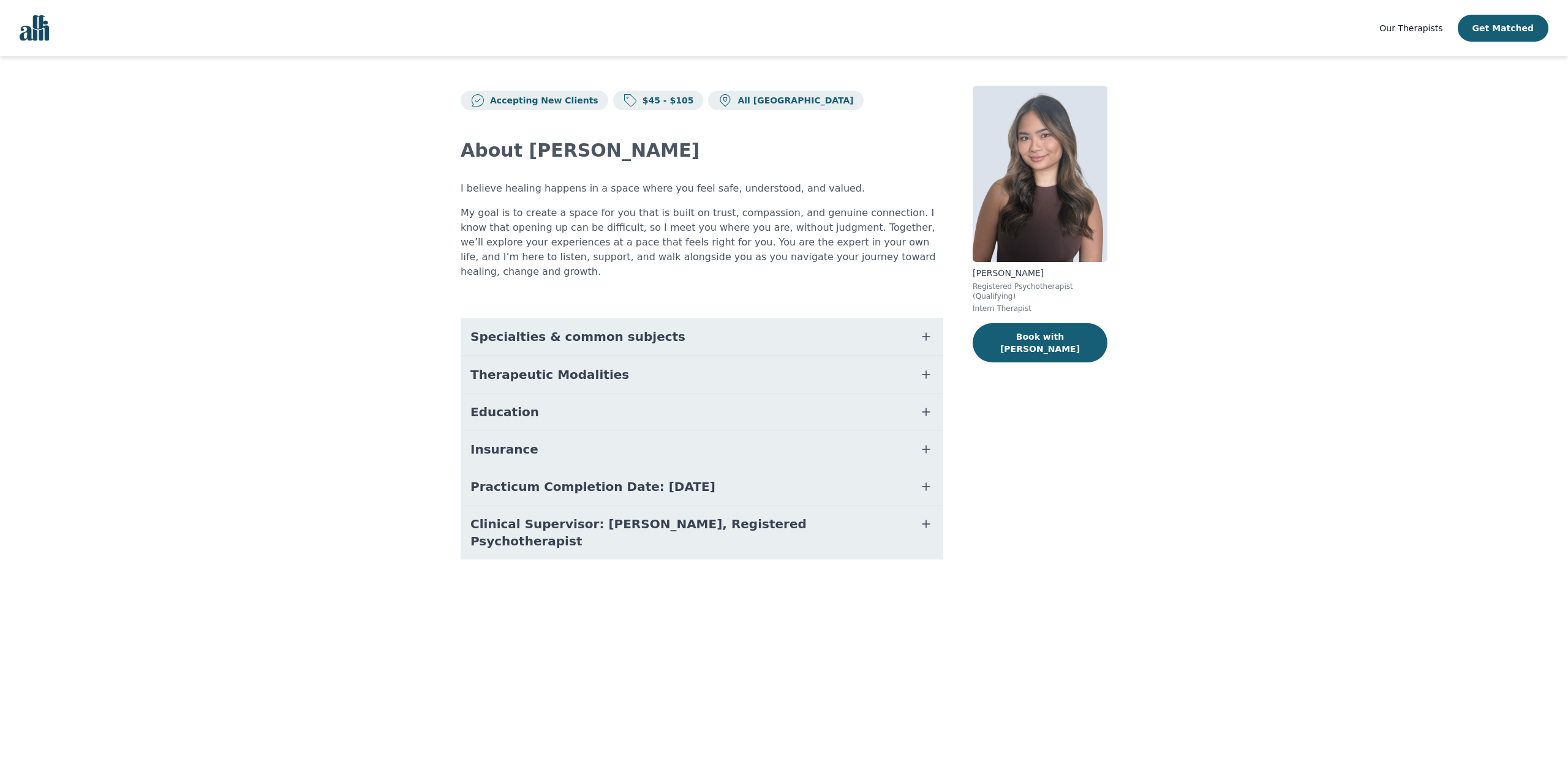
click at [666, 327] on button "Specialties & common subjects" at bounding box center [701, 337] width 483 height 36
